Goal: Task Accomplishment & Management: Use online tool/utility

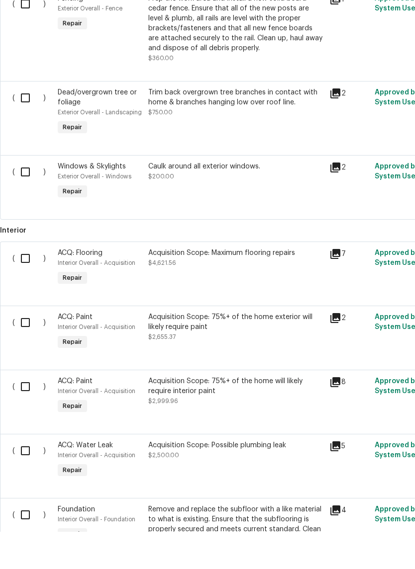
scroll to position [446, 0]
click at [244, 285] on div "Acquisition Scope: Maximum flooring repairs" at bounding box center [235, 290] width 175 height 10
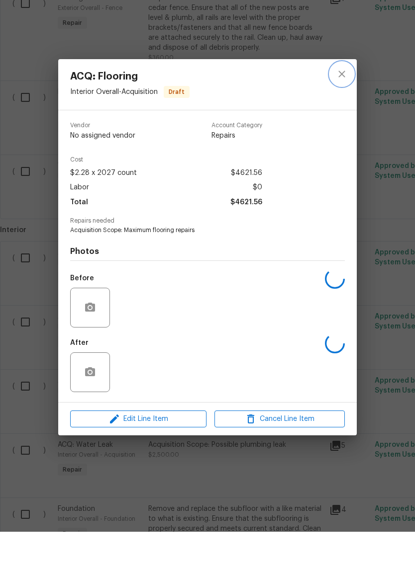
click at [342, 108] on icon "close" at bounding box center [341, 111] width 6 height 6
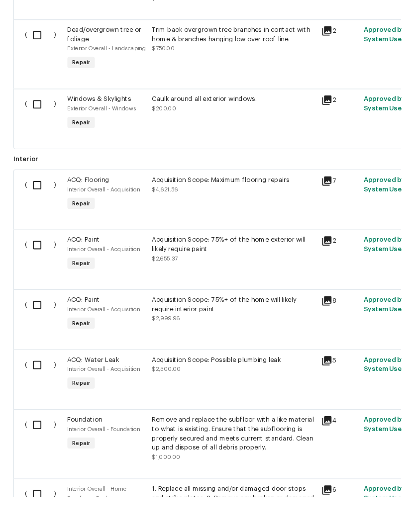
scroll to position [509, 0]
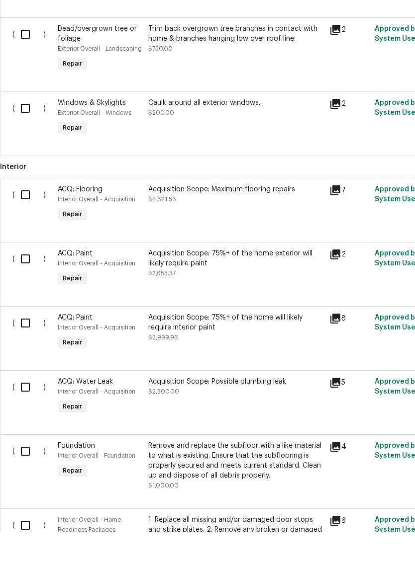
click at [258, 286] on div "Acquisition Scope: 75%+ of the home exterior will likely require paint" at bounding box center [235, 296] width 175 height 20
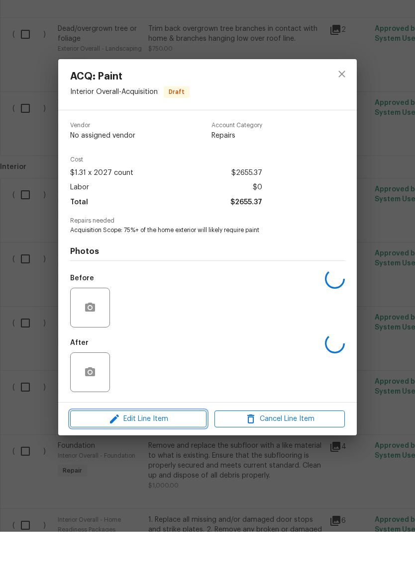
click at [185, 451] on span "Edit Line Item" at bounding box center [138, 457] width 130 height 12
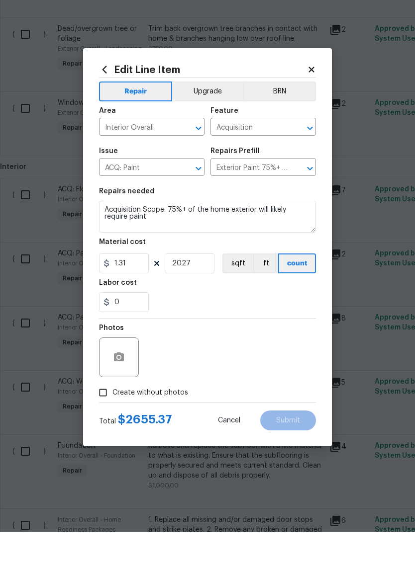
click at [254, 158] on input "Acquisition" at bounding box center [249, 165] width 78 height 15
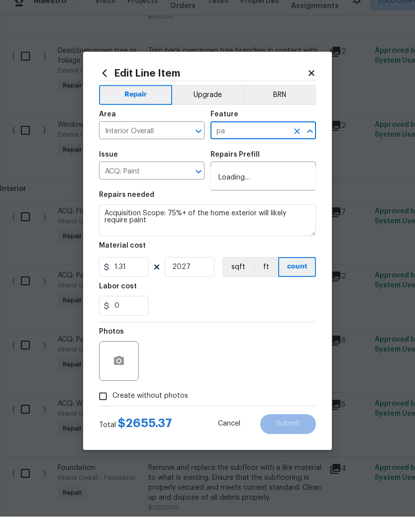
type input "p"
type input "Acquisition"
click at [261, 139] on input "Acquisition" at bounding box center [249, 146] width 78 height 15
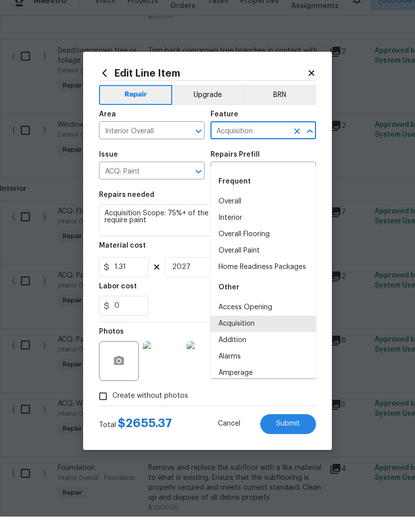
click at [295, 142] on icon "Clear" at bounding box center [297, 147] width 10 height 10
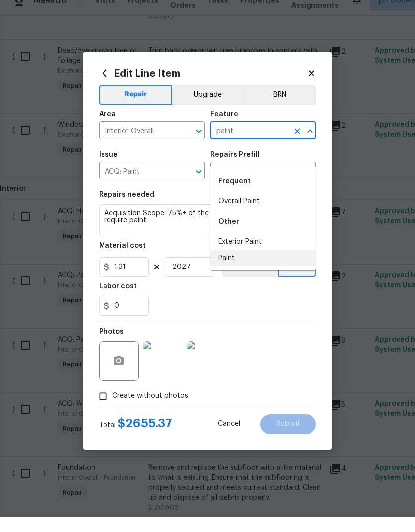
click at [242, 266] on li "Paint" at bounding box center [262, 274] width 105 height 16
type input "Paint"
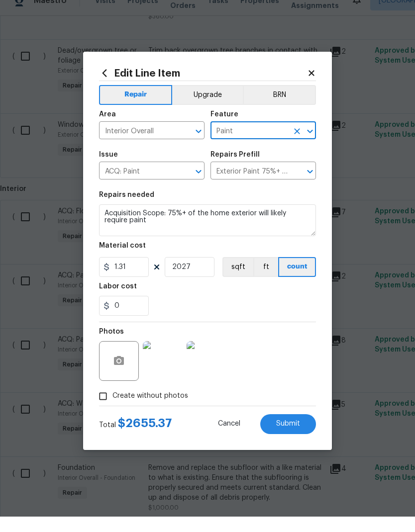
click at [173, 180] on input "ACQ: Paint" at bounding box center [138, 187] width 78 height 15
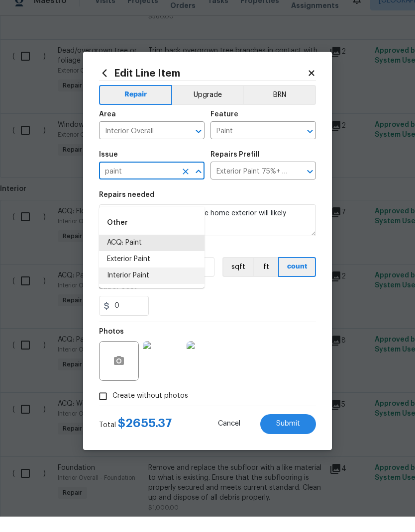
click at [127, 283] on li "Interior Paint" at bounding box center [151, 291] width 105 height 16
type input "Interior Paint"
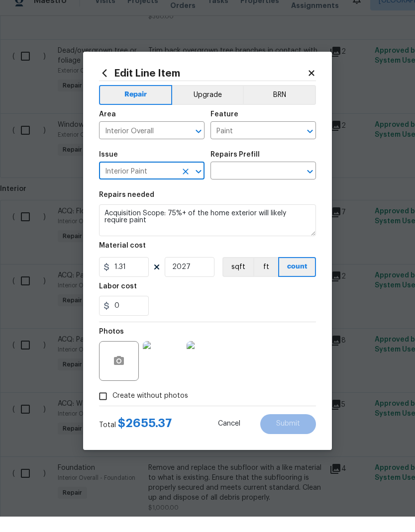
click at [267, 180] on input "text" at bounding box center [249, 187] width 78 height 15
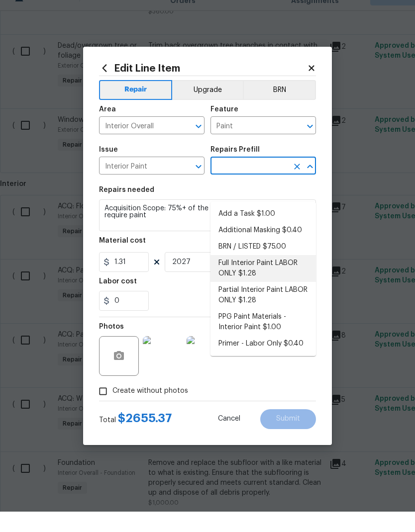
click at [292, 276] on li "Full Interior Paint LABOR ONLY $1.28" at bounding box center [262, 289] width 105 height 27
type input "Full Interior Paint LABOR ONLY $1.28"
type input "Overall Paint"
type textarea "Full Interior paint - (walls, ceilings, trim, and doors) - PAINT PROVIDED BY OP…"
type input "Full Interior Paint LABOR ONLY $1.28"
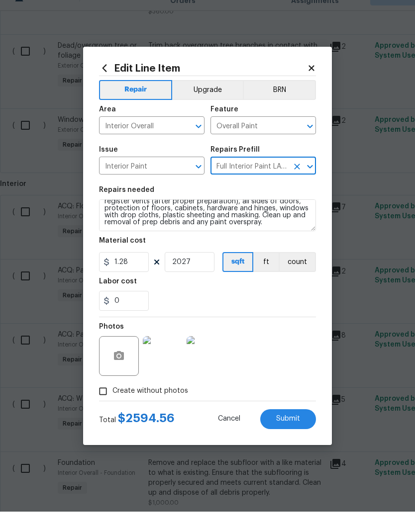
scroll to position [56, 0]
click at [134, 273] on input "1.28" at bounding box center [124, 283] width 50 height 20
type input "1.31"
click at [287, 311] on div "0" at bounding box center [207, 321] width 217 height 20
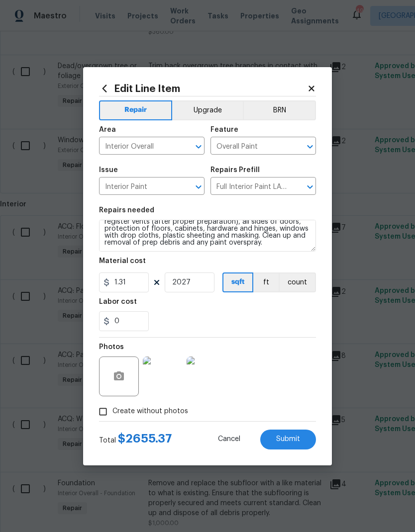
click at [298, 439] on span "Submit" at bounding box center [288, 439] width 24 height 7
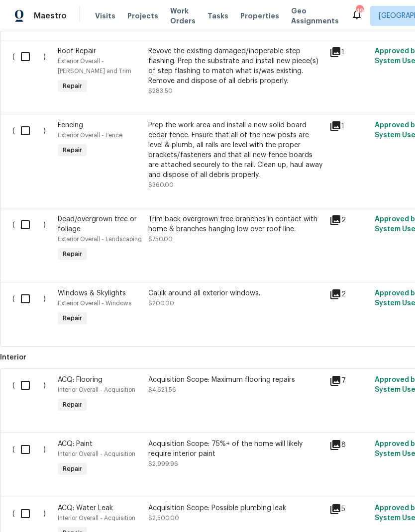
scroll to position [356, 0]
